Goal: Task Accomplishment & Management: Manage account settings

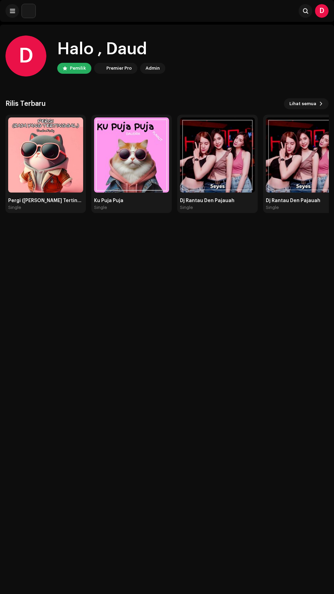
click at [303, 103] on span "Lihat semua" at bounding box center [303, 104] width 27 height 14
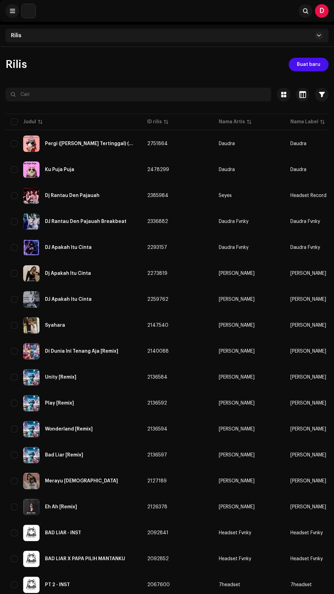
click at [90, 221] on div "DJ Rantau Den Pajauah Breakbeat" at bounding box center [86, 221] width 82 height 5
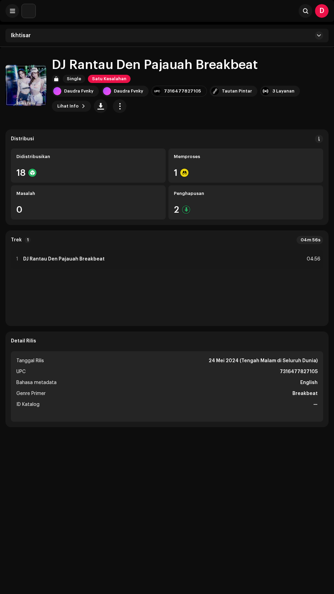
click at [232, 194] on div "Penghapusan" at bounding box center [246, 193] width 144 height 5
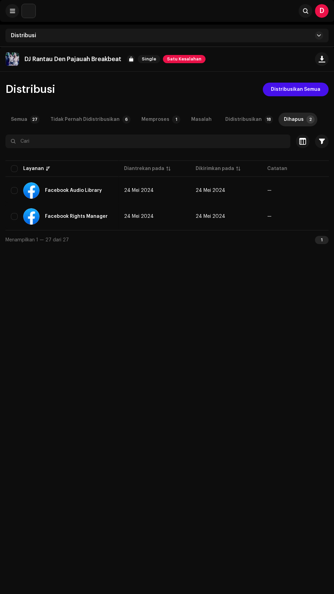
click at [153, 119] on div "Memproses" at bounding box center [156, 120] width 28 height 14
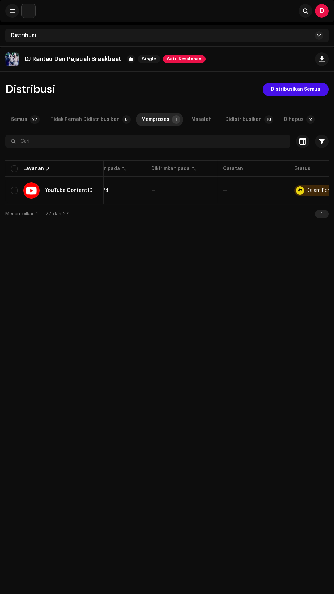
scroll to position [0, 81]
click at [300, 190] on div "Dalam Pemeriksaan" at bounding box center [273, 190] width 60 height 11
click at [305, 185] on td "Dalam Pemeriksaan" at bounding box center [274, 190] width 72 height 25
click at [305, 184] on td "Dalam Pemeriksaan" at bounding box center [274, 190] width 72 height 25
click at [305, 183] on td "Dalam Pemeriksaan" at bounding box center [274, 190] width 72 height 25
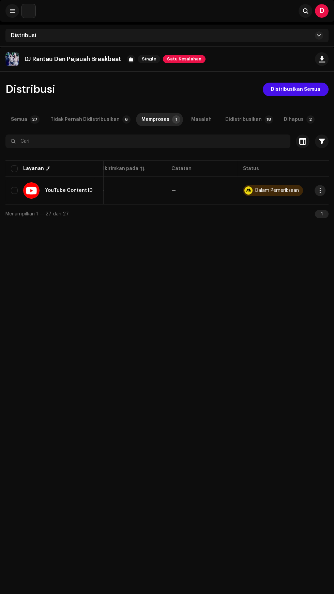
click at [301, 190] on re-a-table-badge "Dalam Pemeriksaan" at bounding box center [273, 190] width 61 height 11
click at [300, 191] on div "Dalam Pemeriksaan" at bounding box center [273, 190] width 60 height 11
click at [275, 190] on div "Dalam Pemeriksaan" at bounding box center [278, 190] width 44 height 5
click at [181, 59] on span "Satu Kesalahan" at bounding box center [184, 59] width 43 height 8
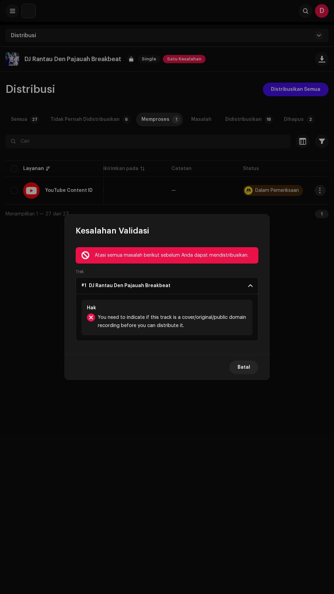
click at [222, 286] on p-accordion-header "#1 DJ Rantau Den Pajauah Breakbeat" at bounding box center [167, 285] width 183 height 17
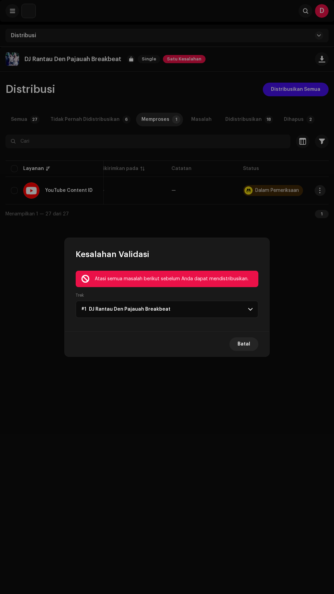
click at [222, 315] on p-accordion-header "#1 DJ Rantau Den Pajauah Breakbeat" at bounding box center [167, 309] width 183 height 17
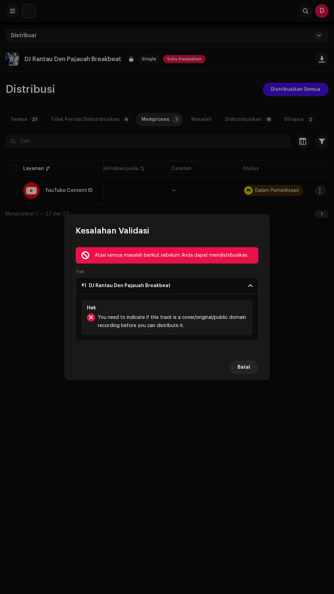
click at [222, 325] on span "You need to indicate if this track is a cover/original/public domain recording …" at bounding box center [172, 321] width 149 height 16
click at [251, 286] on span at bounding box center [250, 285] width 4 height 5
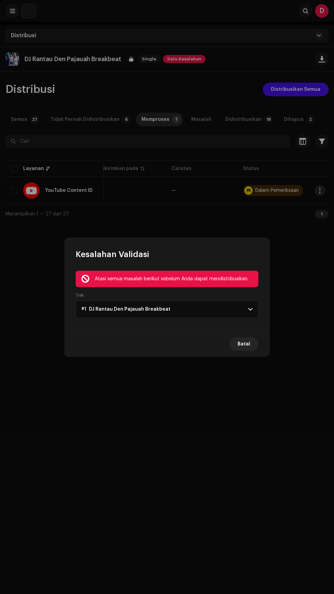
click at [248, 309] on span at bounding box center [250, 309] width 4 height 5
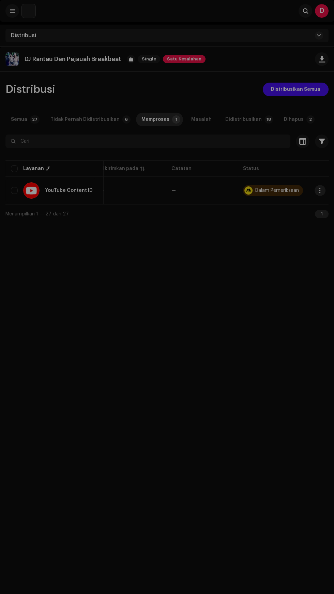
click at [304, 288] on div "Kesalahan Validasi Atasi semua masalah berikut sebelum Anda dapat mendistribusi…" at bounding box center [167, 297] width 334 height 594
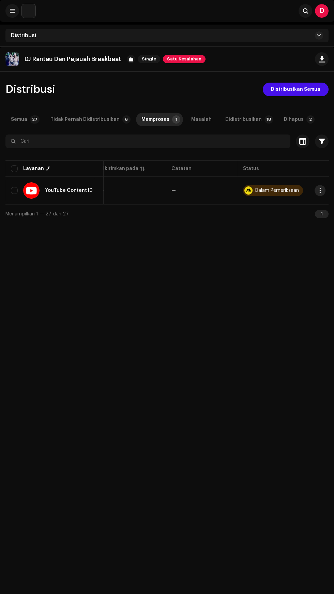
click at [184, 60] on span "Satu Kesalahan" at bounding box center [184, 59] width 43 height 8
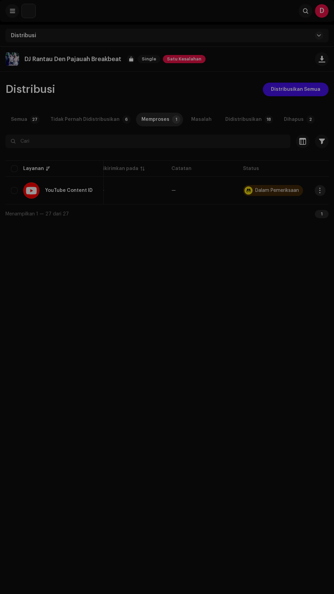
click at [103, 444] on div "Kesalahan Validasi Atasi semua masalah berikut sebelum Anda dapat mendistribusi…" at bounding box center [167, 297] width 334 height 594
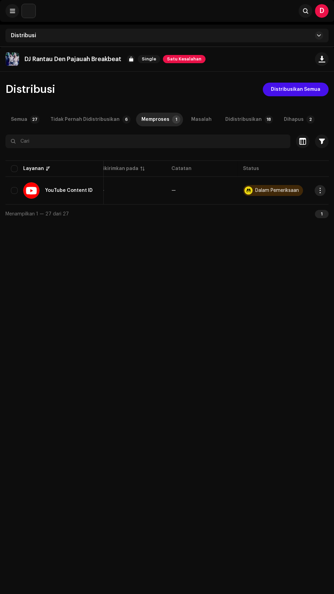
click at [54, 58] on p "DJ Rantau Den Pajauah Breakbeat" at bounding box center [73, 59] width 97 height 7
click at [245, 117] on div "Didistribusikan" at bounding box center [244, 120] width 37 height 14
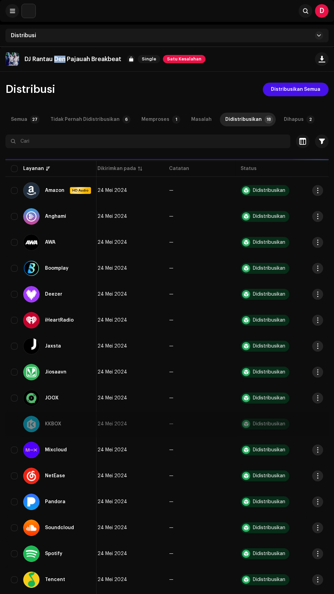
scroll to position [0, 74]
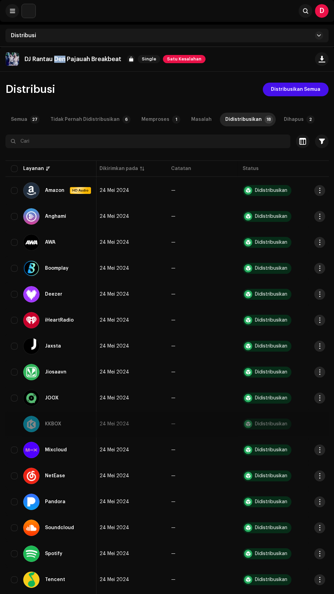
click at [62, 61] on p "DJ Rantau Den Pajauah Breakbeat" at bounding box center [73, 59] width 97 height 7
click at [9, 56] on img at bounding box center [12, 59] width 14 height 14
click at [29, 59] on p "DJ Rantau Den Pajauah Breakbeat" at bounding box center [73, 59] width 97 height 7
click at [55, 59] on p "DJ Rantau Den Pajauah Breakbeat" at bounding box center [73, 59] width 97 height 7
click at [13, 60] on img at bounding box center [12, 59] width 14 height 14
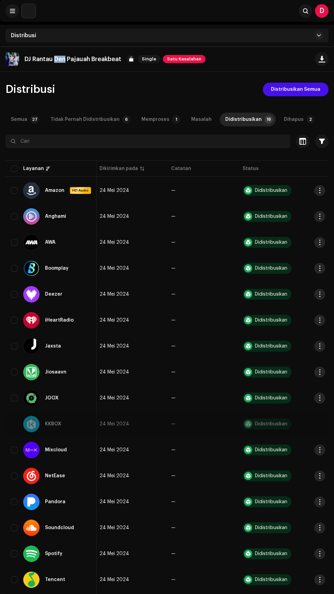
click at [76, 118] on div "Tidak Pernah Didistribusikan" at bounding box center [85, 120] width 69 height 14
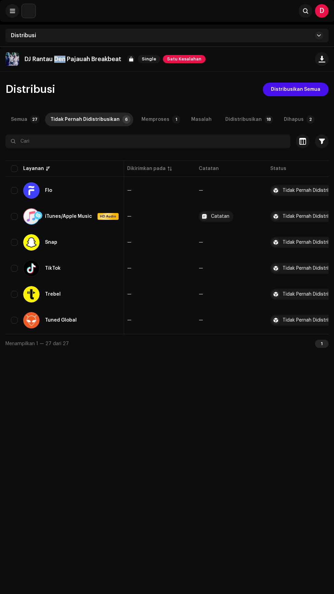
click at [31, 117] on p-badge "27" at bounding box center [35, 119] width 10 height 8
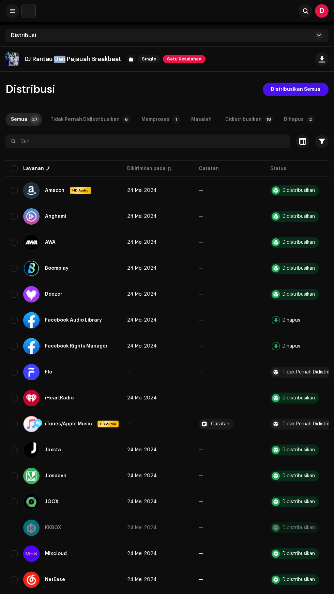
click at [17, 62] on img at bounding box center [12, 59] width 14 height 14
click at [15, 63] on img at bounding box center [12, 59] width 14 height 14
click at [16, 63] on img at bounding box center [12, 59] width 14 height 14
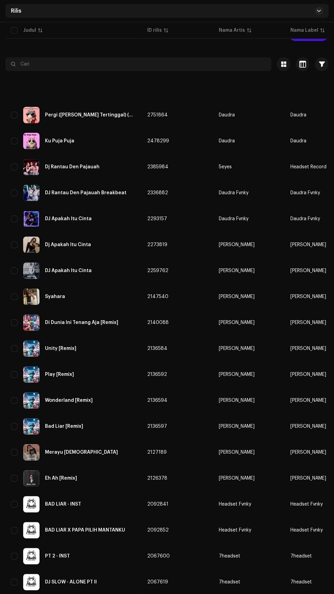
scroll to position [136, 0]
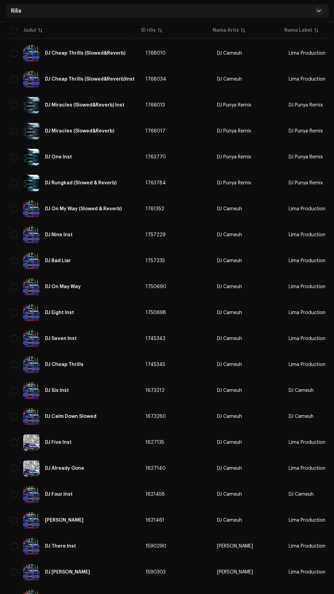
scroll to position [136, 0]
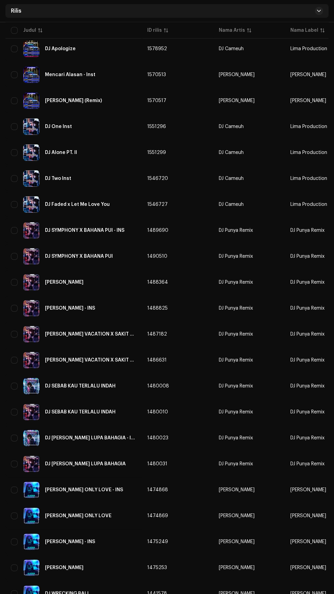
scroll to position [138, 0]
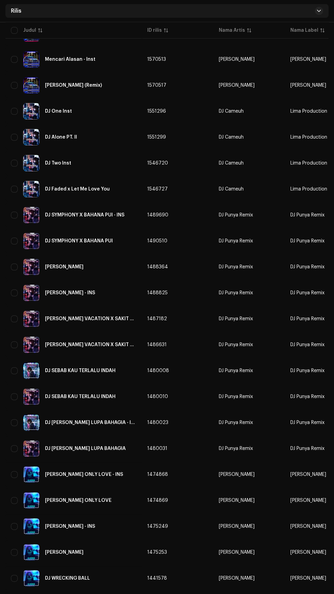
click at [100, 369] on div "DJ SEBAB KAU TERLALU INDAH" at bounding box center [80, 370] width 71 height 5
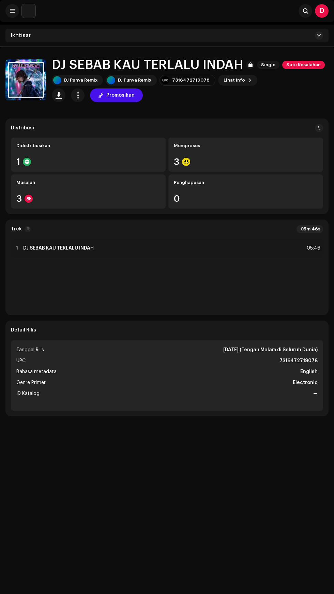
click at [26, 182] on div "Masalah" at bounding box center [88, 182] width 144 height 5
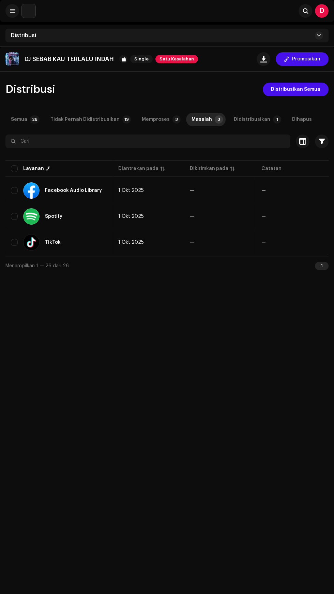
click at [151, 119] on div "Memproses" at bounding box center [156, 120] width 28 height 14
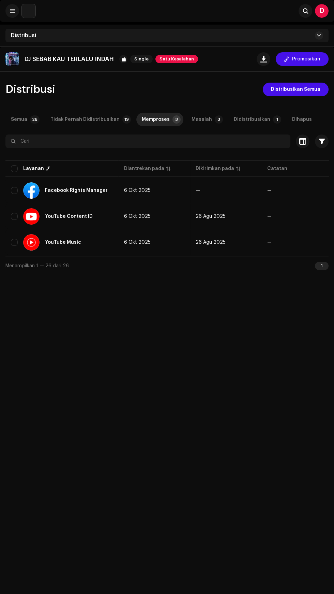
click at [171, 60] on span "Satu Kesalahan" at bounding box center [177, 59] width 43 height 8
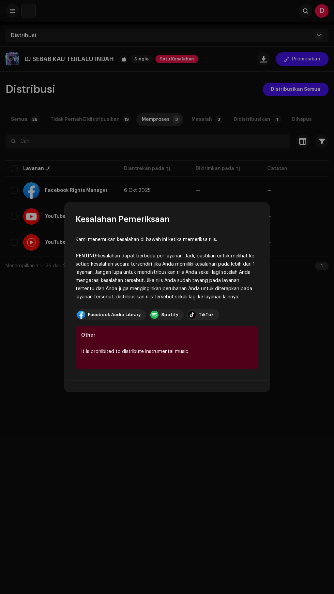
click at [94, 356] on div "It is prohibited to distribute instrumental music" at bounding box center [167, 351] width 172 height 8
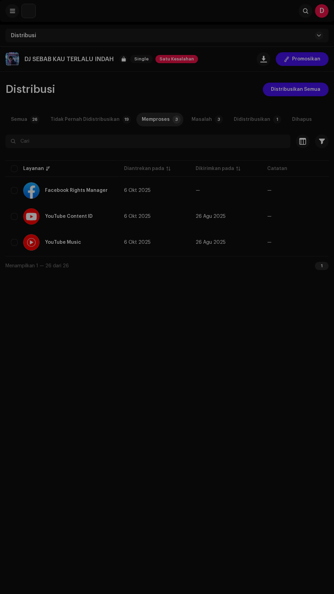
click at [44, 417] on div "Kesalahan Pemeriksaan Kami menemukan kesalahan di bawah ini ketika memeriksa ri…" at bounding box center [167, 297] width 334 height 594
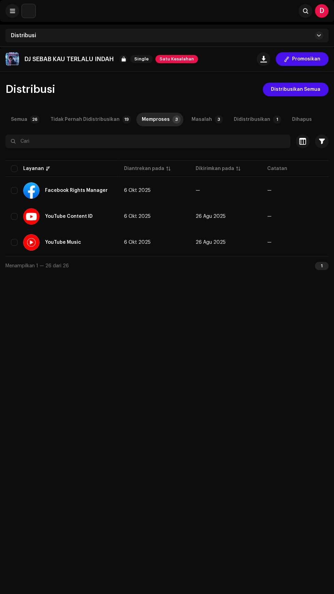
click at [11, 11] on span at bounding box center [12, 10] width 5 height 5
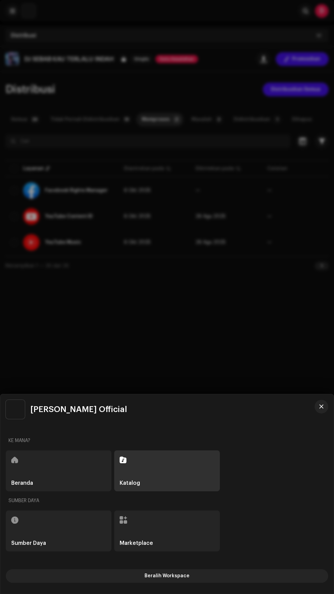
click at [147, 321] on div at bounding box center [167, 297] width 334 height 594
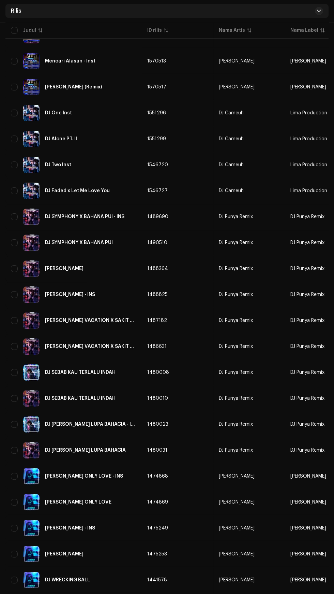
scroll to position [138, 0]
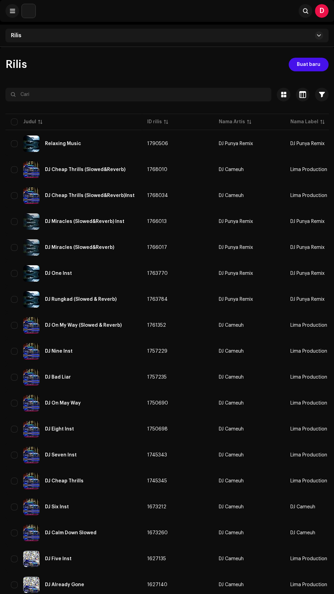
click at [77, 195] on div "DJ Cheap Thrills (Slowed&Reverb)Inst" at bounding box center [90, 195] width 90 height 5
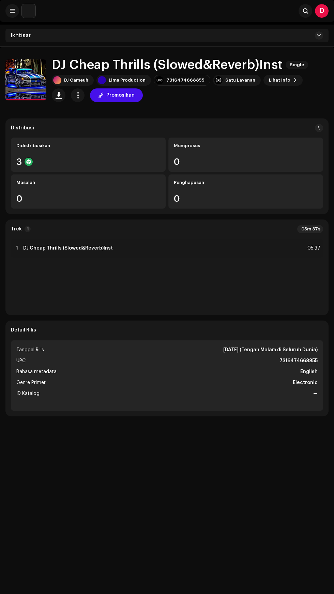
click at [29, 159] on div at bounding box center [29, 162] width 8 height 8
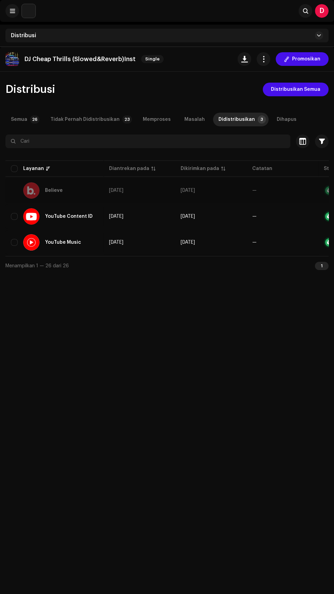
click at [86, 118] on div "Tidak Pernah Didistribusikan" at bounding box center [85, 120] width 69 height 14
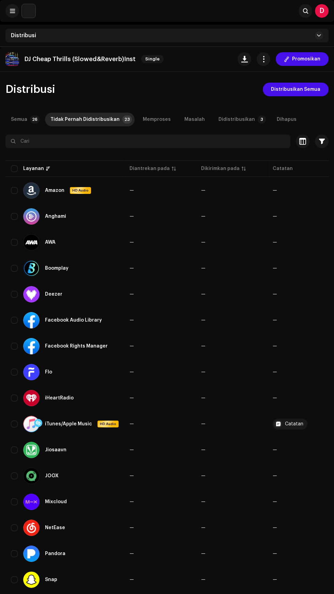
click at [146, 57] on span "Single" at bounding box center [152, 59] width 23 height 8
click at [67, 59] on p "DJ Cheap Thrills (Slowed&Reverb)Inst" at bounding box center [80, 59] width 111 height 7
click at [245, 59] on span "button" at bounding box center [245, 58] width 6 height 5
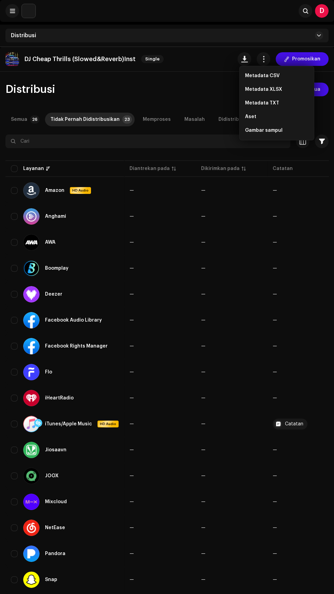
click at [267, 56] on span "button" at bounding box center [264, 58] width 6 height 5
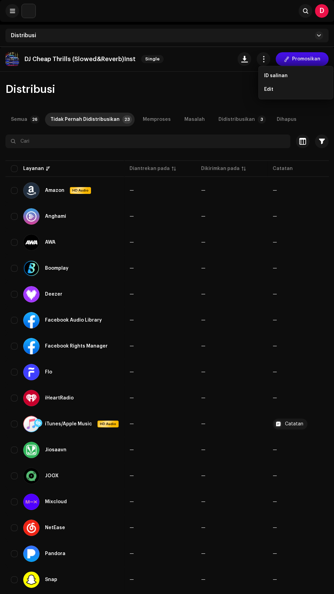
click at [270, 90] on span "Edit" at bounding box center [269, 89] width 9 height 5
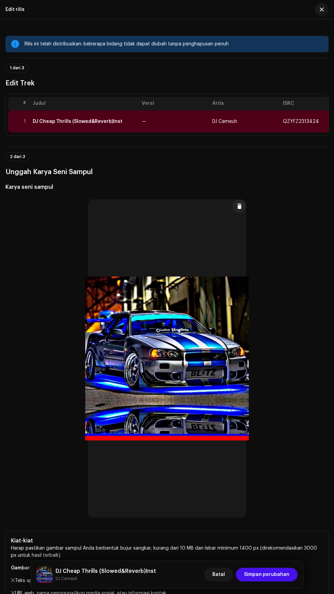
click at [115, 110] on th "Judul" at bounding box center [84, 104] width 109 height 14
click at [104, 124] on div "DJ Cheap Thrills (Slowed&Reverb)Inst" at bounding box center [78, 121] width 90 height 5
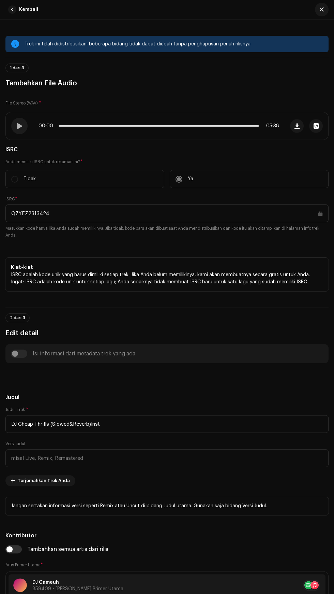
click at [21, 122] on div at bounding box center [19, 126] width 16 height 16
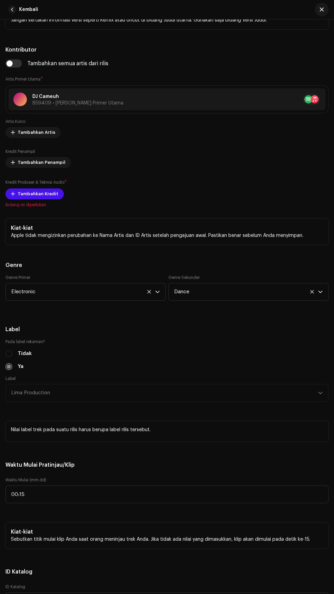
scroll to position [487, 0]
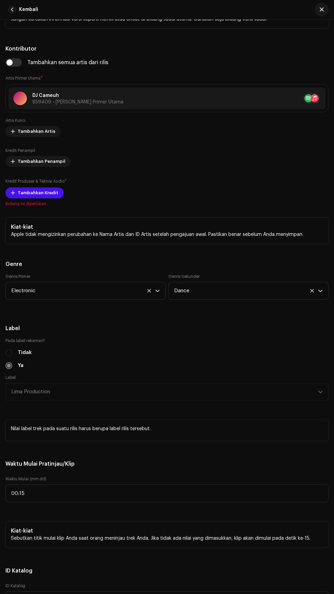
click at [22, 200] on span "Tambahkan Kredit" at bounding box center [38, 193] width 41 height 14
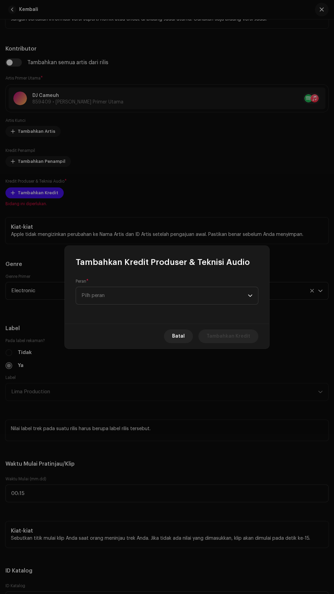
click at [121, 295] on span "Pilh peran" at bounding box center [165, 295] width 167 height 17
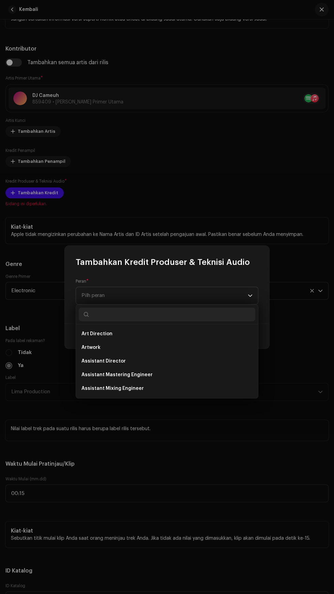
click at [93, 333] on span "Art Direction" at bounding box center [97, 333] width 31 height 7
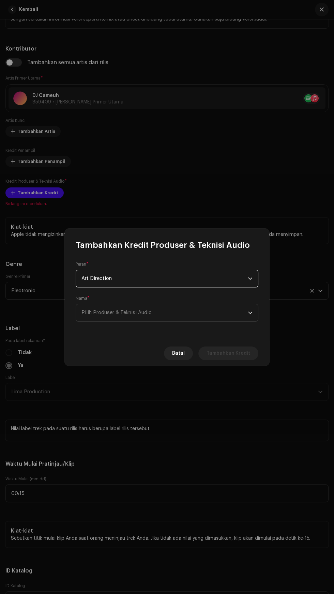
click at [235, 309] on span "Pilih Produser & Teknisi Audio" at bounding box center [165, 312] width 167 height 17
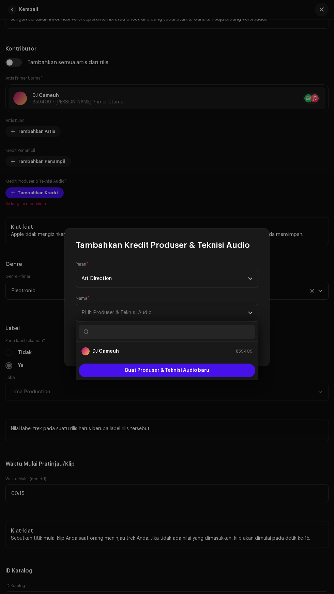
click at [199, 351] on div "DJ Cameuh 859409" at bounding box center [167, 351] width 171 height 8
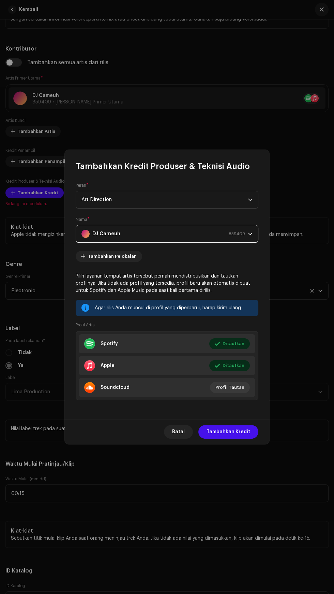
click at [239, 432] on span "Tambahkan Kredit" at bounding box center [229, 432] width 44 height 14
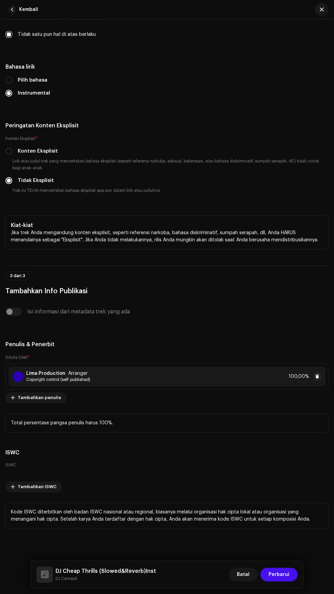
scroll to position [1644, 0]
click at [284, 579] on span "Perbarui" at bounding box center [279, 575] width 21 height 14
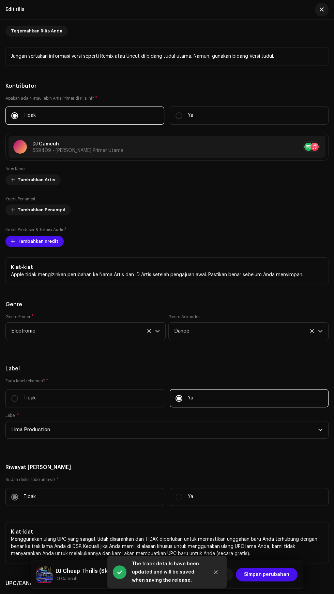
scroll to position [874, 0]
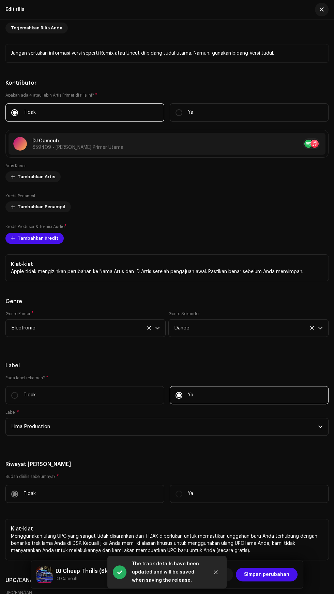
click at [33, 245] on span "Tambahkan Kredit" at bounding box center [38, 238] width 41 height 14
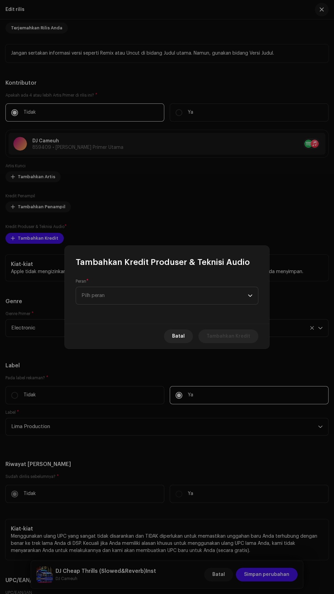
click at [226, 290] on span "Pilh peran" at bounding box center [165, 295] width 167 height 17
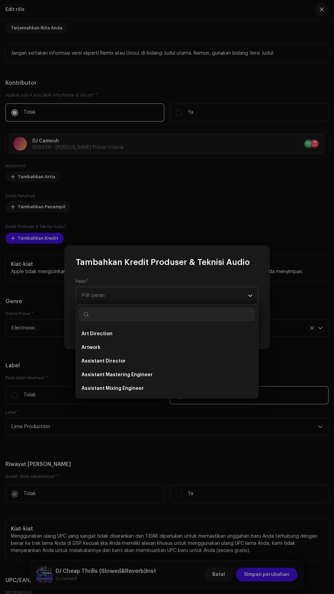
click at [190, 332] on li "Art Direction" at bounding box center [167, 334] width 177 height 14
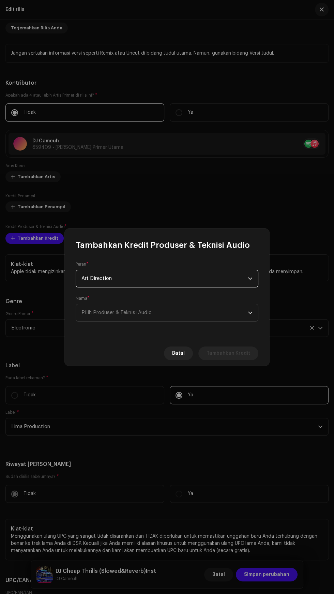
click at [228, 310] on span "Pilih Produser & Teknisi Audio" at bounding box center [165, 312] width 167 height 17
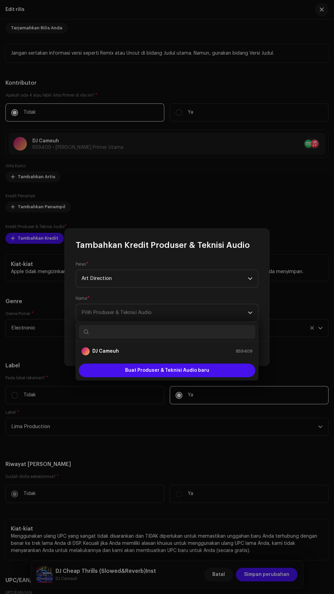
click at [191, 354] on div "DJ Cameuh 859409" at bounding box center [167, 351] width 171 height 8
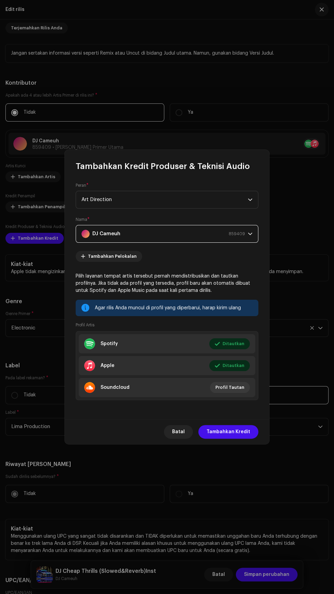
click at [227, 432] on span "Tambahkan Kredit" at bounding box center [229, 432] width 44 height 14
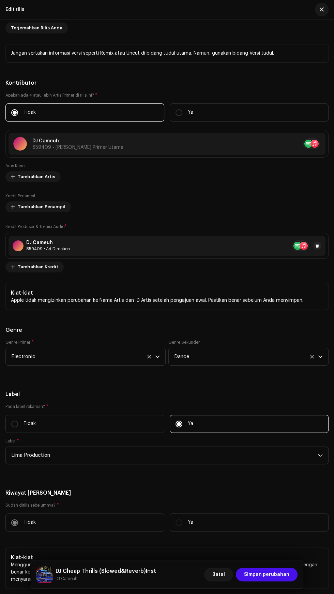
click at [270, 574] on span "Simpan perubahan" at bounding box center [266, 575] width 45 height 14
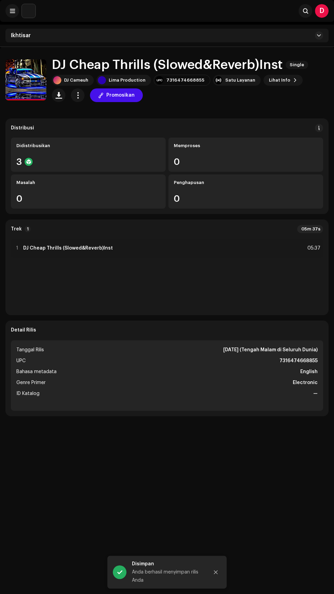
click at [293, 254] on div "1 DJ Cheap Thrills (Slowed&Reverb)Inst 05:37" at bounding box center [167, 248] width 313 height 19
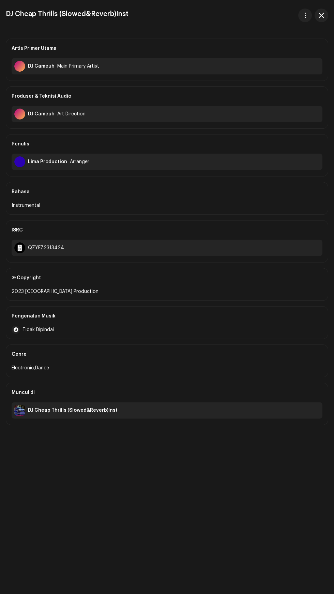
click at [323, 17] on span "button" at bounding box center [321, 15] width 5 height 5
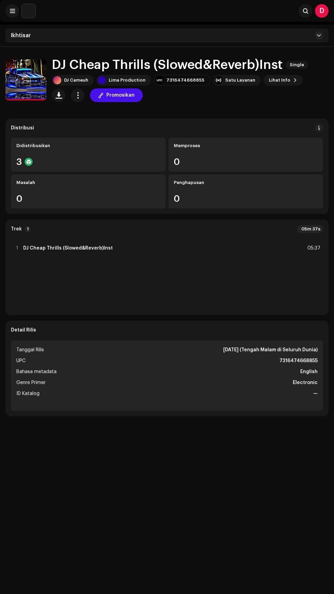
click at [229, 275] on div "1 DJ Cheap Thrills (Slowed&Reverb)Inst 05:37" at bounding box center [167, 274] width 313 height 71
click at [188, 291] on div "1 DJ Cheap Thrills (Slowed&Reverb)Inst 05:37" at bounding box center [167, 274] width 313 height 71
click at [27, 226] on p-badge "1" at bounding box center [28, 229] width 6 height 6
click at [265, 230] on div "Trek 1 05m 37s" at bounding box center [167, 229] width 313 height 8
click at [241, 239] on div "1 DJ Cheap Thrills (Slowed&Reverb)Inst 05:37" at bounding box center [167, 248] width 313 height 19
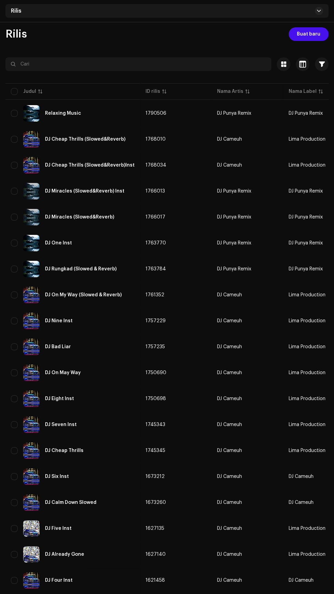
scroll to position [29, 0]
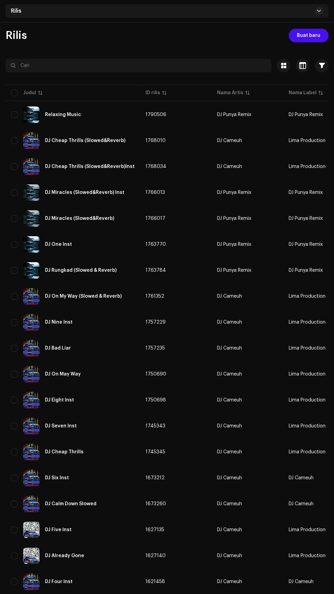
click at [63, 321] on div "DJ Nine Inst" at bounding box center [59, 322] width 28 height 5
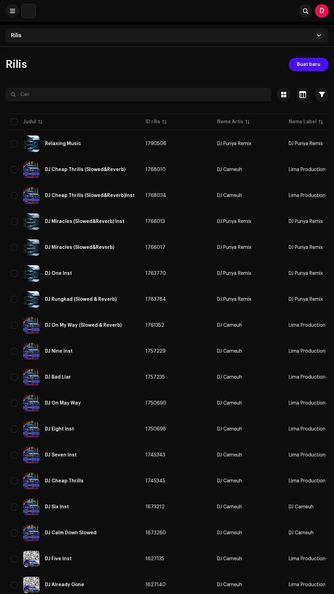
click at [66, 219] on div "DJ Miracles (Slowed&Reverb) Inst" at bounding box center [85, 221] width 80 height 5
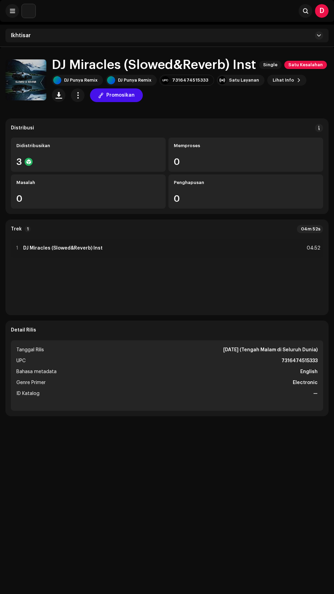
click at [64, 159] on div "3" at bounding box center [88, 161] width 144 height 9
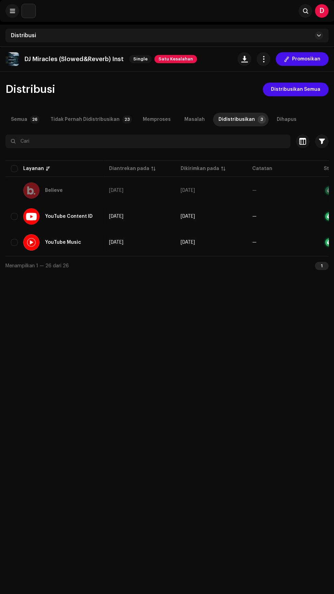
click at [161, 59] on span "Satu Kesalahan" at bounding box center [176, 59] width 43 height 8
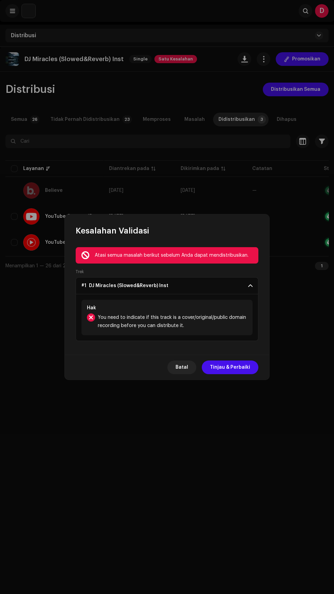
click at [101, 259] on div "Atasi semua masalah berikut sebelum Anda dapat mendistribusikan." at bounding box center [174, 255] width 158 height 8
click at [231, 374] on span "Tinjau & Perbaiki" at bounding box center [230, 367] width 40 height 14
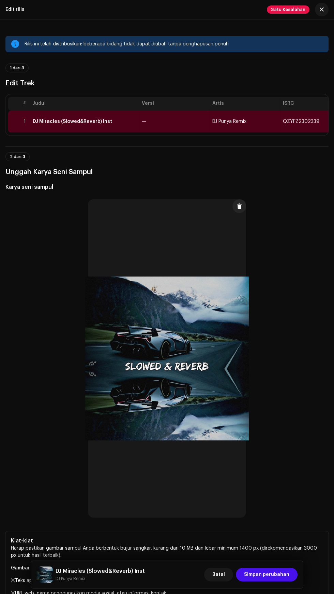
click at [76, 123] on div "DJ Miracles (Slowed&Reverb) Inst" at bounding box center [73, 121] width 80 height 5
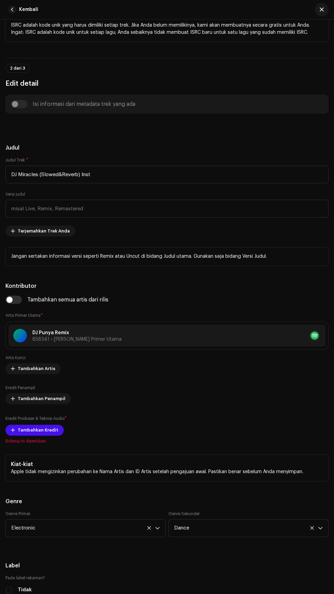
scroll to position [253, 0]
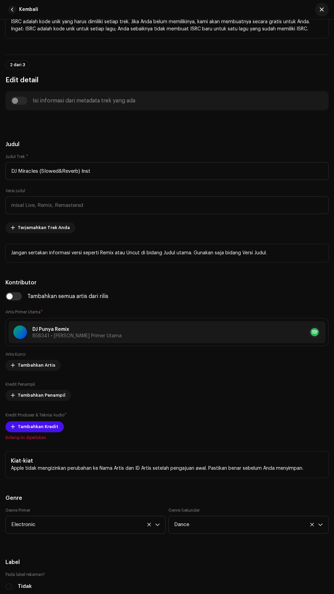
click at [24, 433] on span "Tambahkan Kredit" at bounding box center [38, 427] width 41 height 14
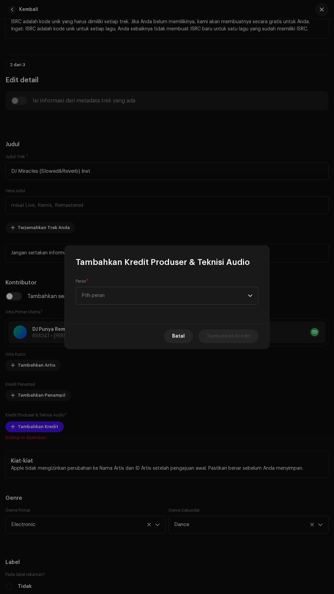
click at [92, 304] on span "Pilh peran" at bounding box center [165, 295] width 167 height 17
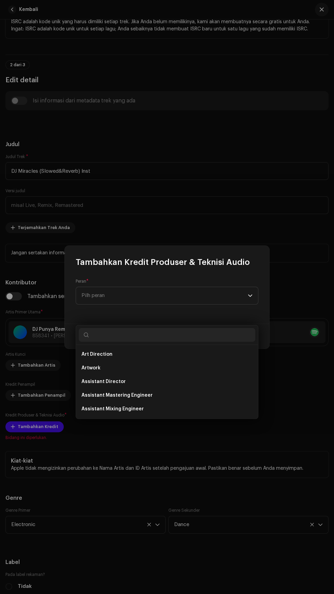
click at [92, 356] on span "Art Direction" at bounding box center [97, 354] width 31 height 7
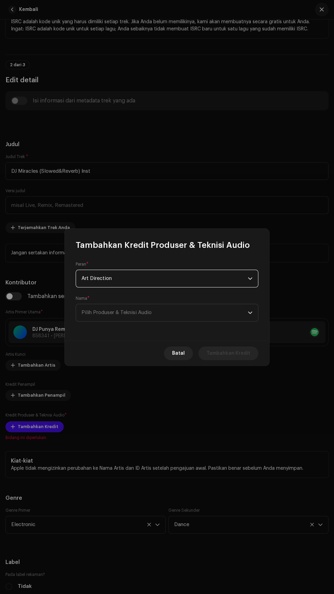
click at [97, 312] on span "Pilih Produser & Teknisi Audio" at bounding box center [117, 312] width 70 height 5
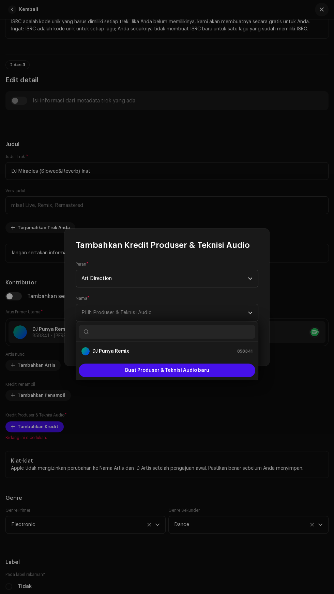
click at [86, 351] on div "DJ Punya Remix" at bounding box center [86, 351] width 8 height 8
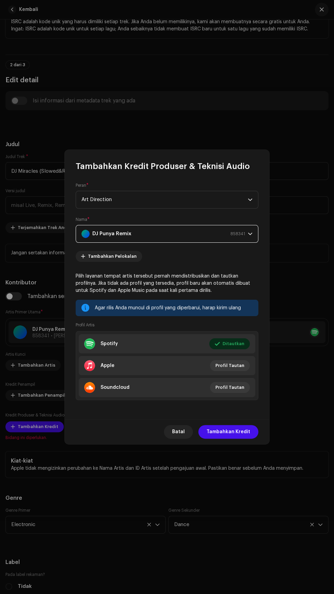
click at [239, 433] on span "Tambahkan Kredit" at bounding box center [229, 432] width 44 height 14
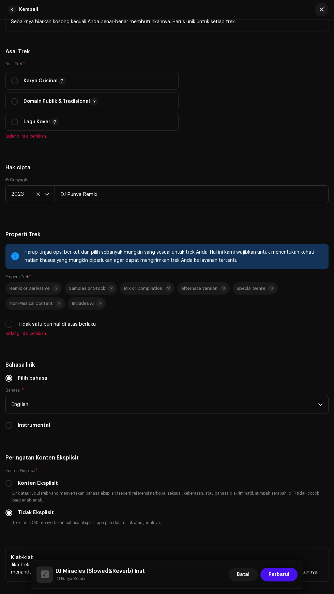
scroll to position [1123, 0]
click at [16, 84] on input "radio" at bounding box center [14, 80] width 7 height 7
radio input "true"
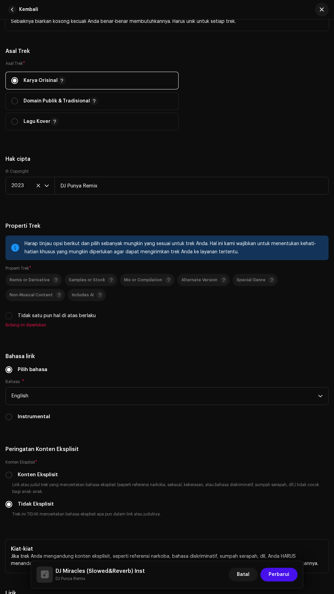
click at [18, 319] on label "Tidak satu pun hal di atas berlaku" at bounding box center [57, 316] width 78 height 8
click at [12, 319] on input "Tidak satu pun hal di atas berlaku" at bounding box center [8, 315] width 7 height 7
checkbox input "true"
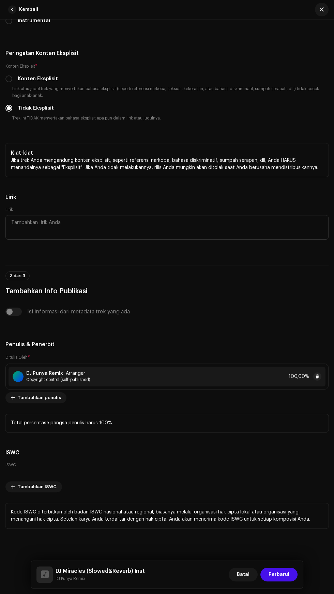
scroll to position [1755, 0]
click at [285, 577] on span "Perbarui" at bounding box center [279, 575] width 21 height 14
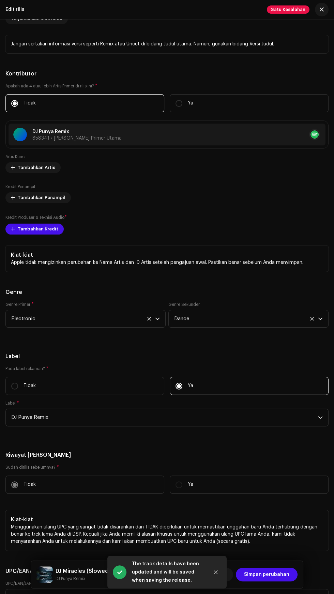
scroll to position [889, 0]
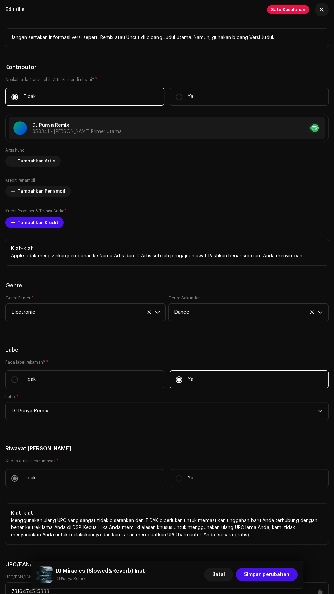
click at [23, 229] on span "Tambahkan Kredit" at bounding box center [38, 223] width 41 height 14
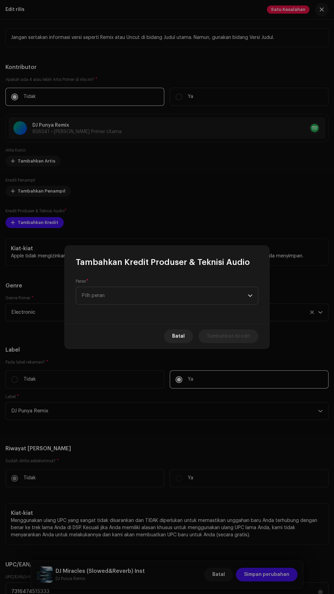
click at [237, 291] on span "Pilh peran" at bounding box center [165, 295] width 167 height 17
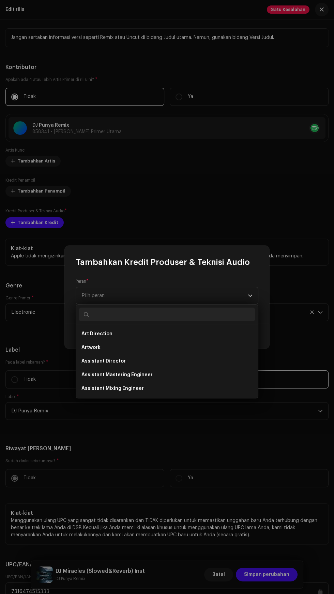
click at [95, 335] on span "Art Direction" at bounding box center [97, 333] width 31 height 7
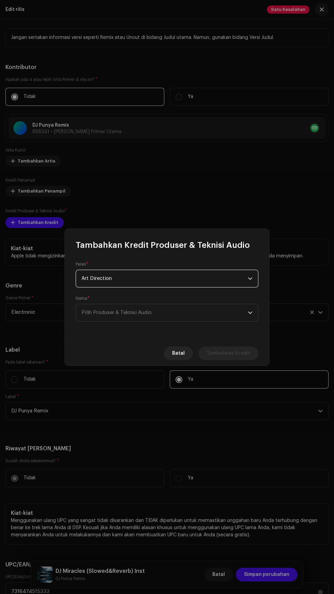
click at [113, 314] on span "Pilih Produser & Teknisi Audio" at bounding box center [117, 312] width 70 height 5
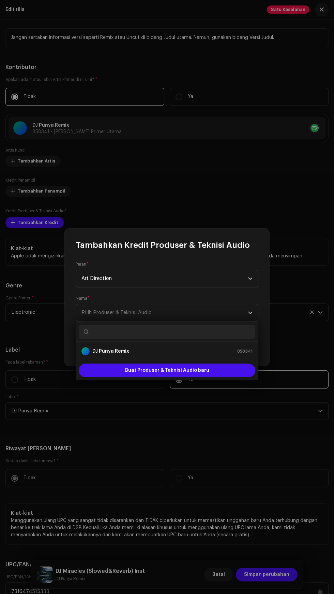
click at [92, 348] on strong "DJ Punya Remix" at bounding box center [110, 351] width 37 height 7
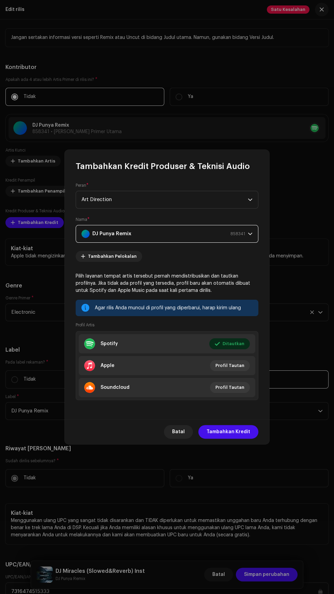
click at [241, 432] on span "Tambahkan Kredit" at bounding box center [229, 432] width 44 height 14
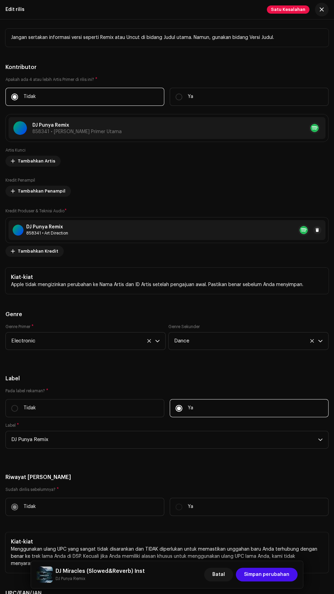
click at [271, 567] on div "Batal Simpan perubahan" at bounding box center [251, 574] width 94 height 16
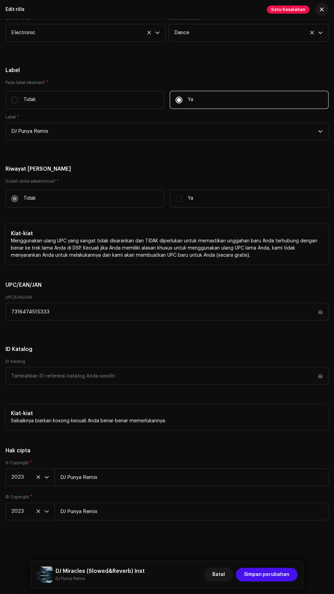
scroll to position [1402, 0]
click at [274, 574] on span "Simpan perubahan" at bounding box center [266, 575] width 45 height 14
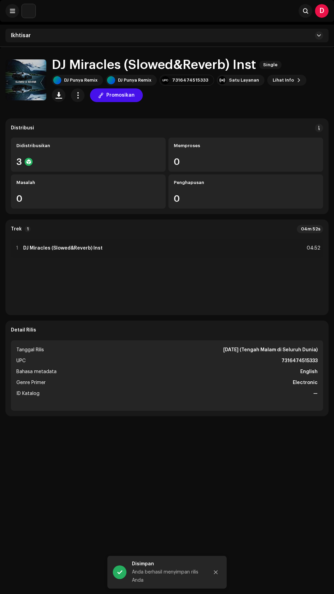
click at [282, 75] on span "Lihat Info" at bounding box center [284, 80] width 22 height 14
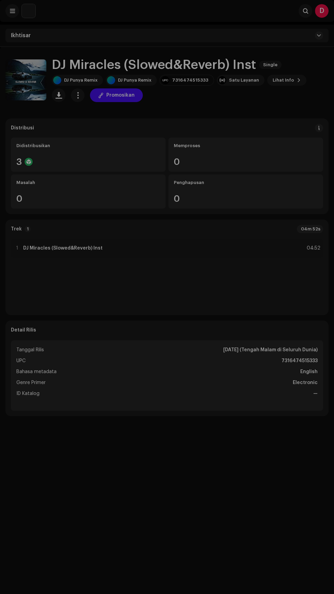
click at [307, 237] on div "DJ Miracles (Slowed&Reverb) Inst 1766013 Metada Distribusi Bahasa metadata Engl…" at bounding box center [167, 297] width 334 height 594
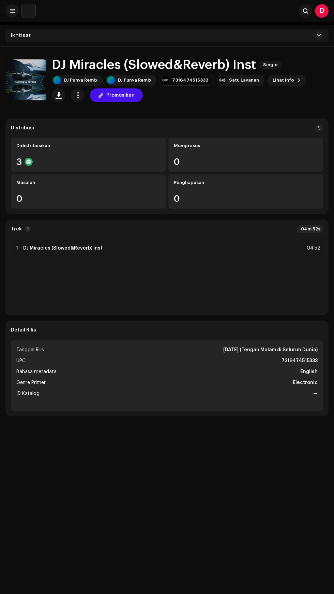
click at [294, 252] on div "1 DJ Miracles (Slowed&Reverb) Inst 04:52" at bounding box center [167, 248] width 313 height 19
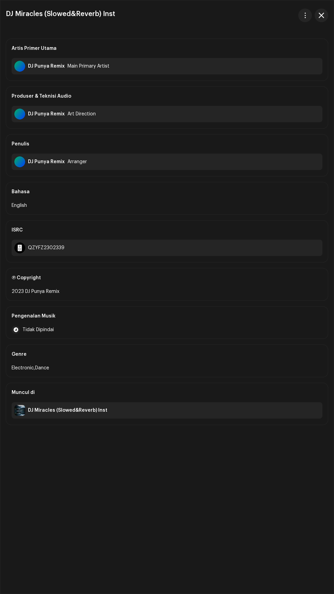
click at [88, 408] on div "DJ Miracles (Slowed&Reverb) Inst" at bounding box center [68, 410] width 80 height 5
click at [70, 408] on div "DJ Miracles (Slowed&Reverb) Inst" at bounding box center [68, 410] width 80 height 5
click at [324, 13] on span "button" at bounding box center [321, 15] width 5 height 5
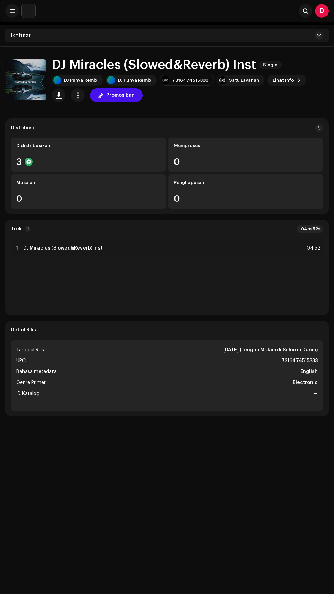
click at [319, 35] on span at bounding box center [319, 35] width 4 height 5
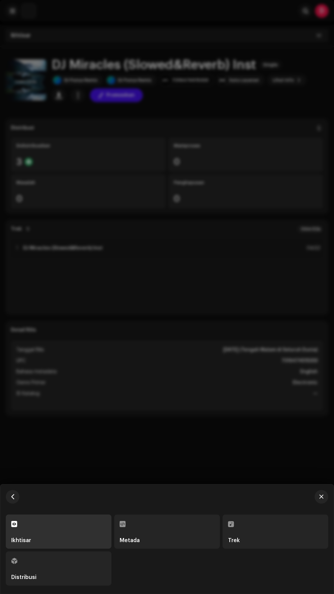
click at [267, 122] on div at bounding box center [167, 297] width 334 height 594
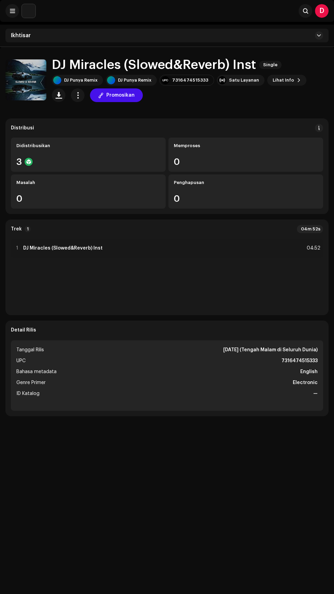
click at [61, 95] on span "button" at bounding box center [59, 94] width 6 height 5
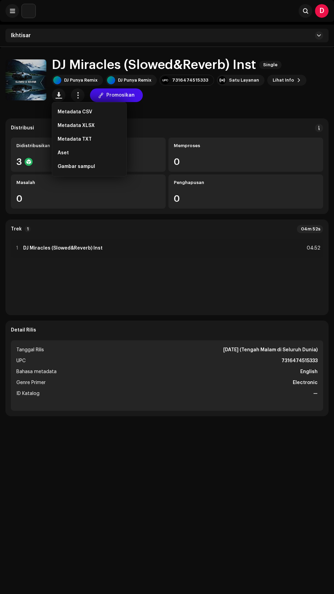
click at [56, 96] on span "button" at bounding box center [59, 94] width 6 height 5
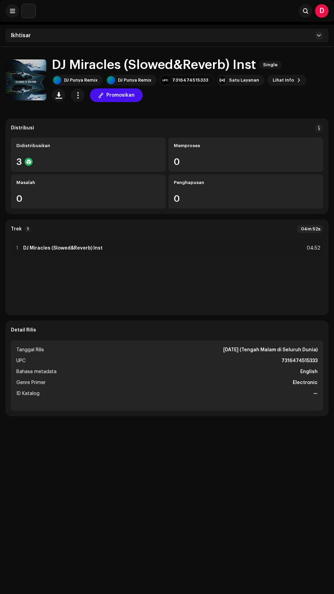
click at [57, 95] on span "button" at bounding box center [59, 94] width 6 height 5
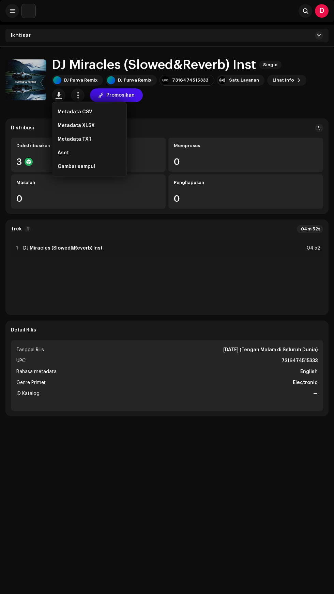
click at [103, 153] on div "Aset" at bounding box center [89, 152] width 63 height 5
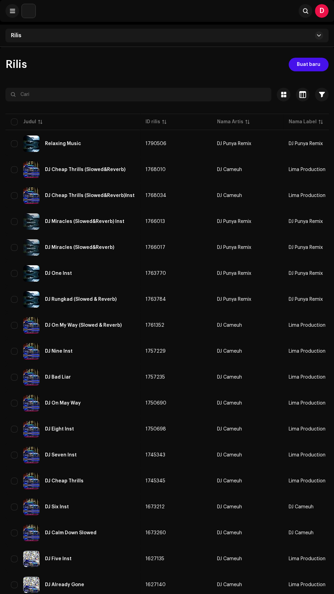
click at [82, 197] on div "DJ Cheap Thrills (Slowed&Reverb)Inst" at bounding box center [90, 195] width 90 height 5
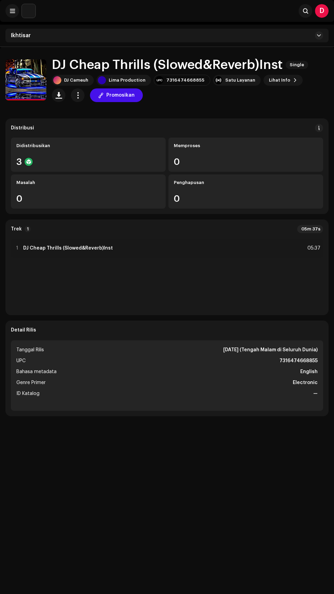
click at [76, 95] on span "button" at bounding box center [78, 94] width 6 height 5
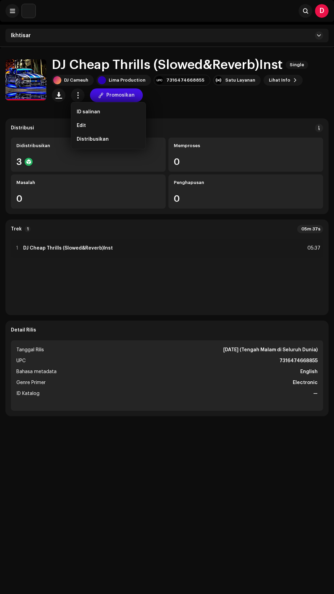
click at [57, 97] on span "button" at bounding box center [59, 94] width 6 height 5
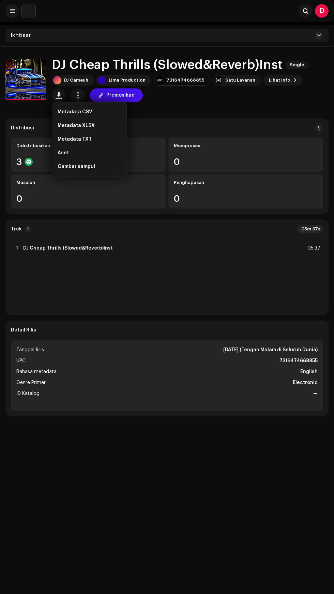
click at [66, 154] on span "Aset" at bounding box center [63, 152] width 11 height 5
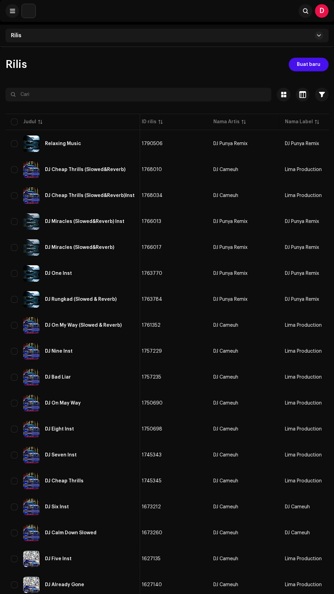
scroll to position [0, 3]
click at [84, 504] on div "DJ Six Inst" at bounding box center [73, 507] width 124 height 16
